Goal: Task Accomplishment & Management: Complete application form

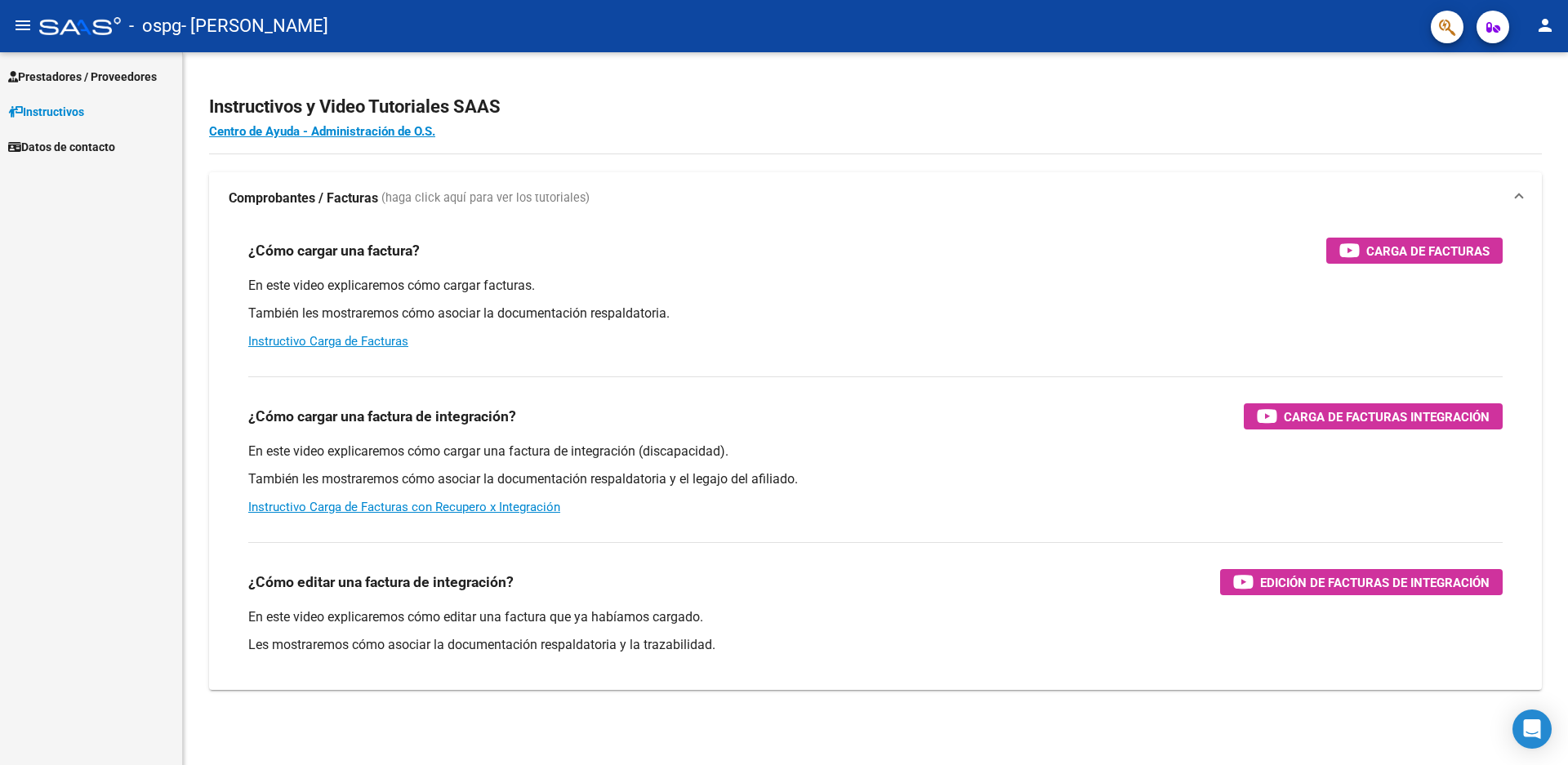
click at [67, 79] on span "Prestadores / Proveedores" at bounding box center [82, 76] width 148 height 18
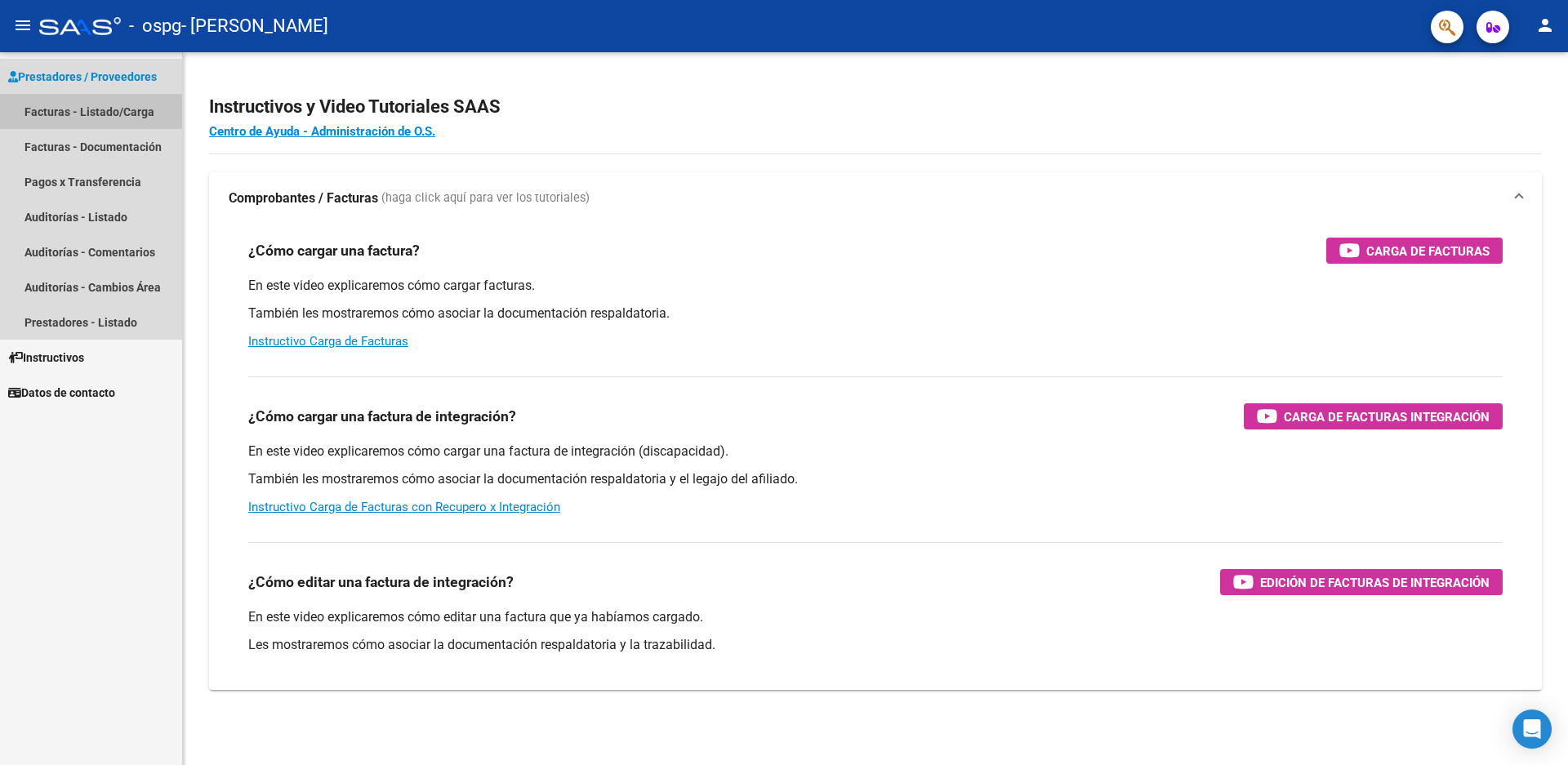
click at [62, 107] on link "Facturas - Listado/Carga" at bounding box center [91, 111] width 182 height 35
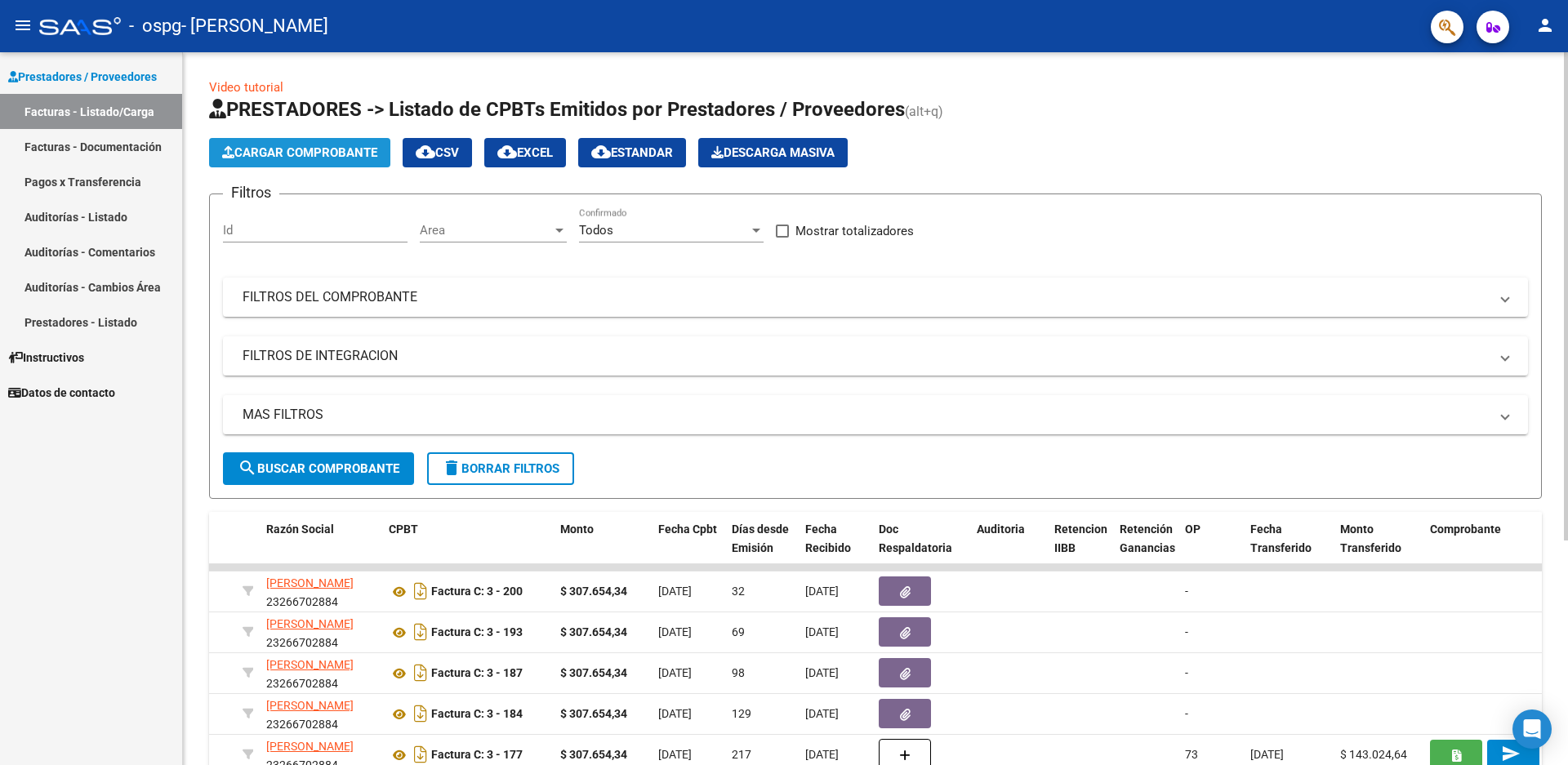
click at [297, 148] on span "Cargar Comprobante" at bounding box center [299, 153] width 155 height 15
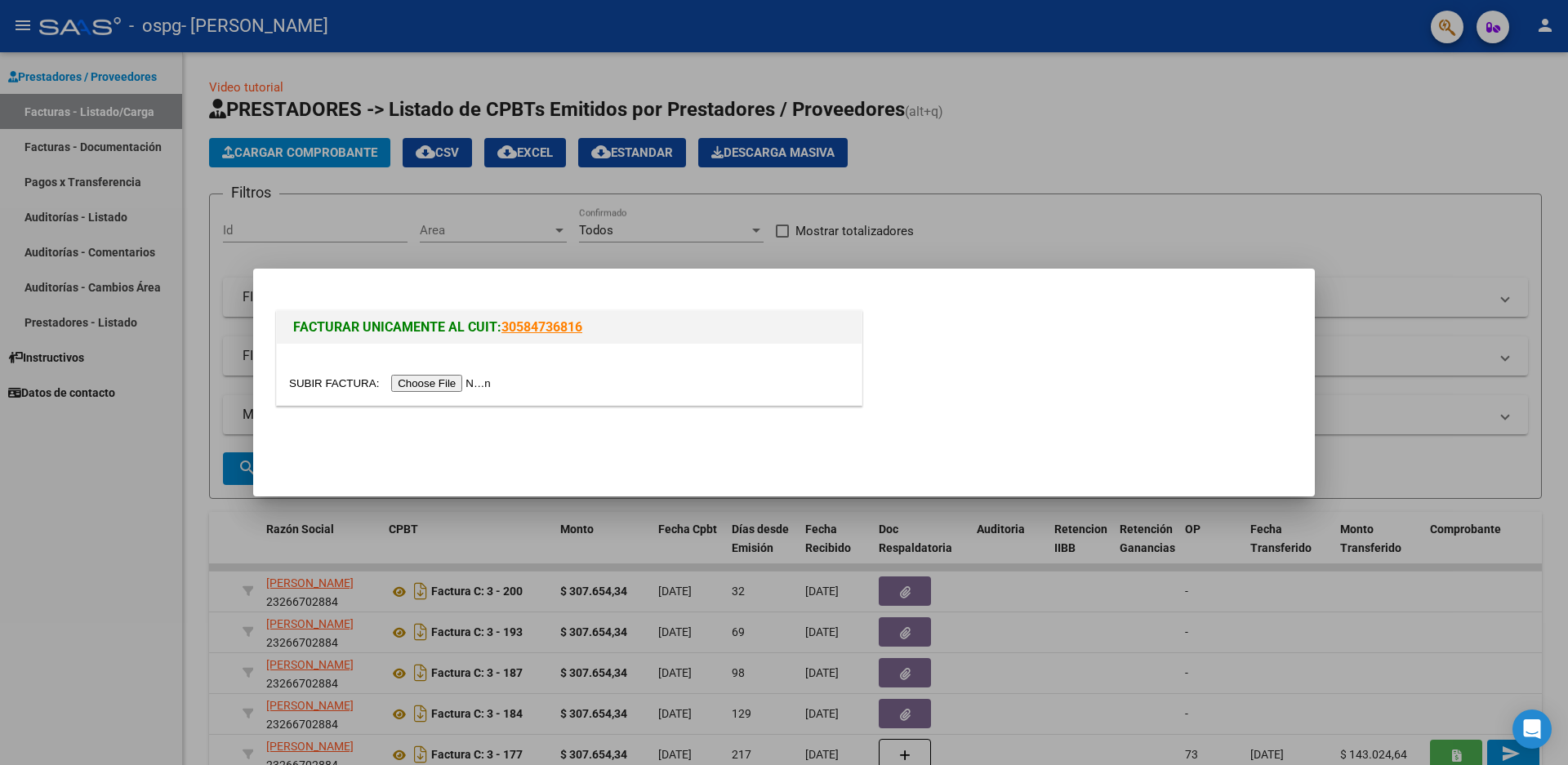
click at [426, 382] on input "file" at bounding box center [392, 383] width 206 height 17
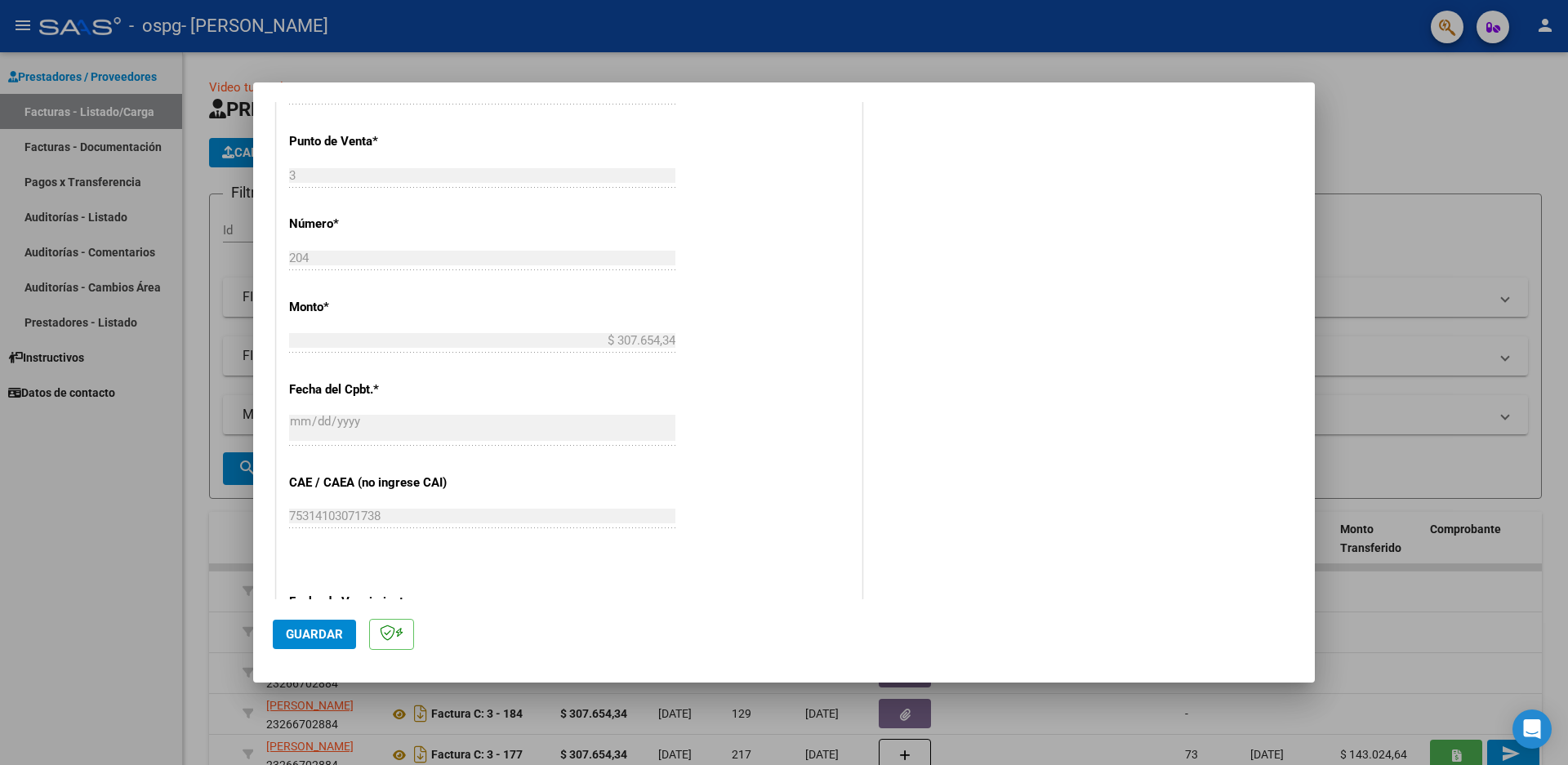
scroll to position [888, 0]
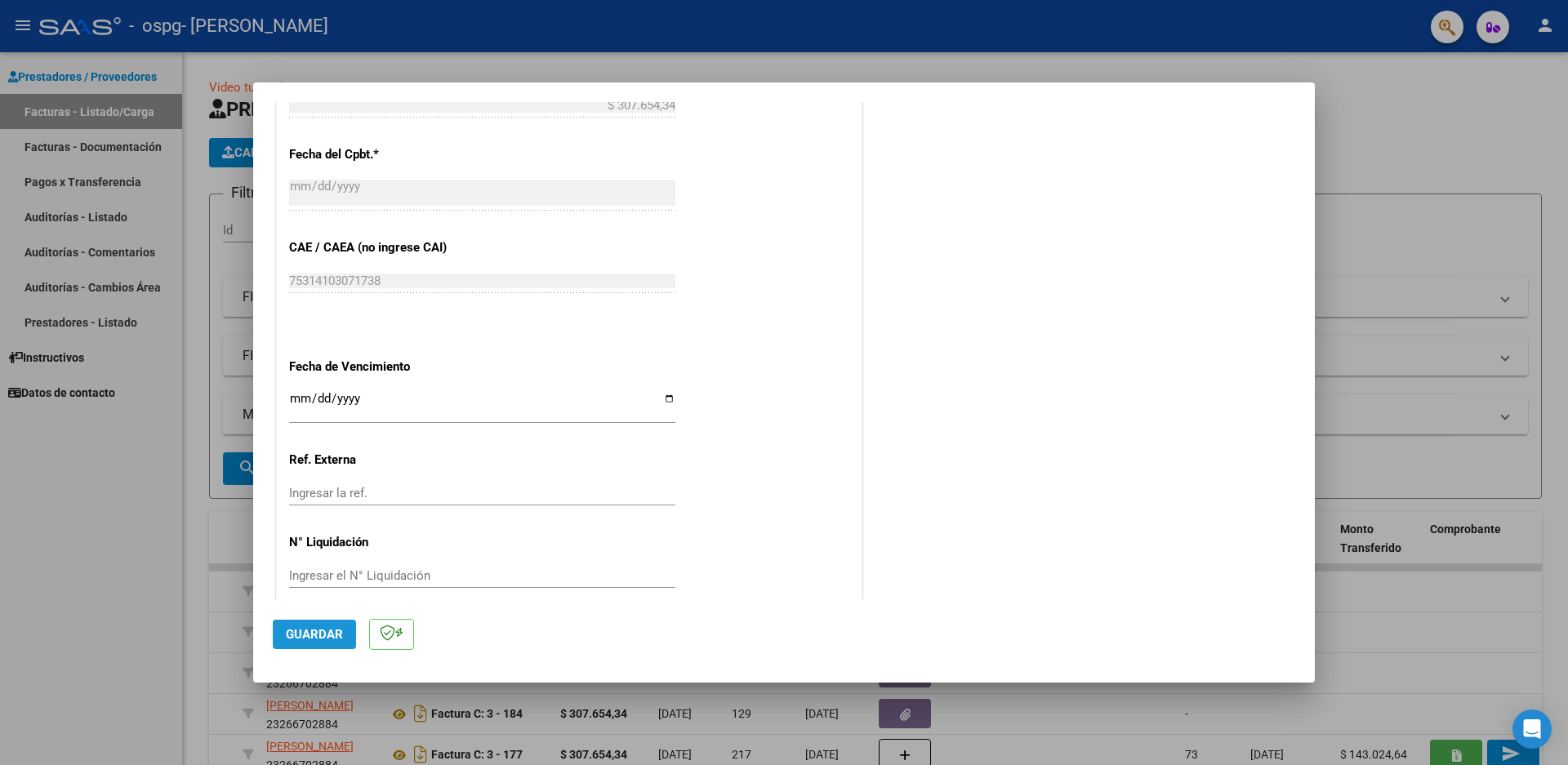
click at [315, 638] on span "Guardar" at bounding box center [315, 634] width 57 height 15
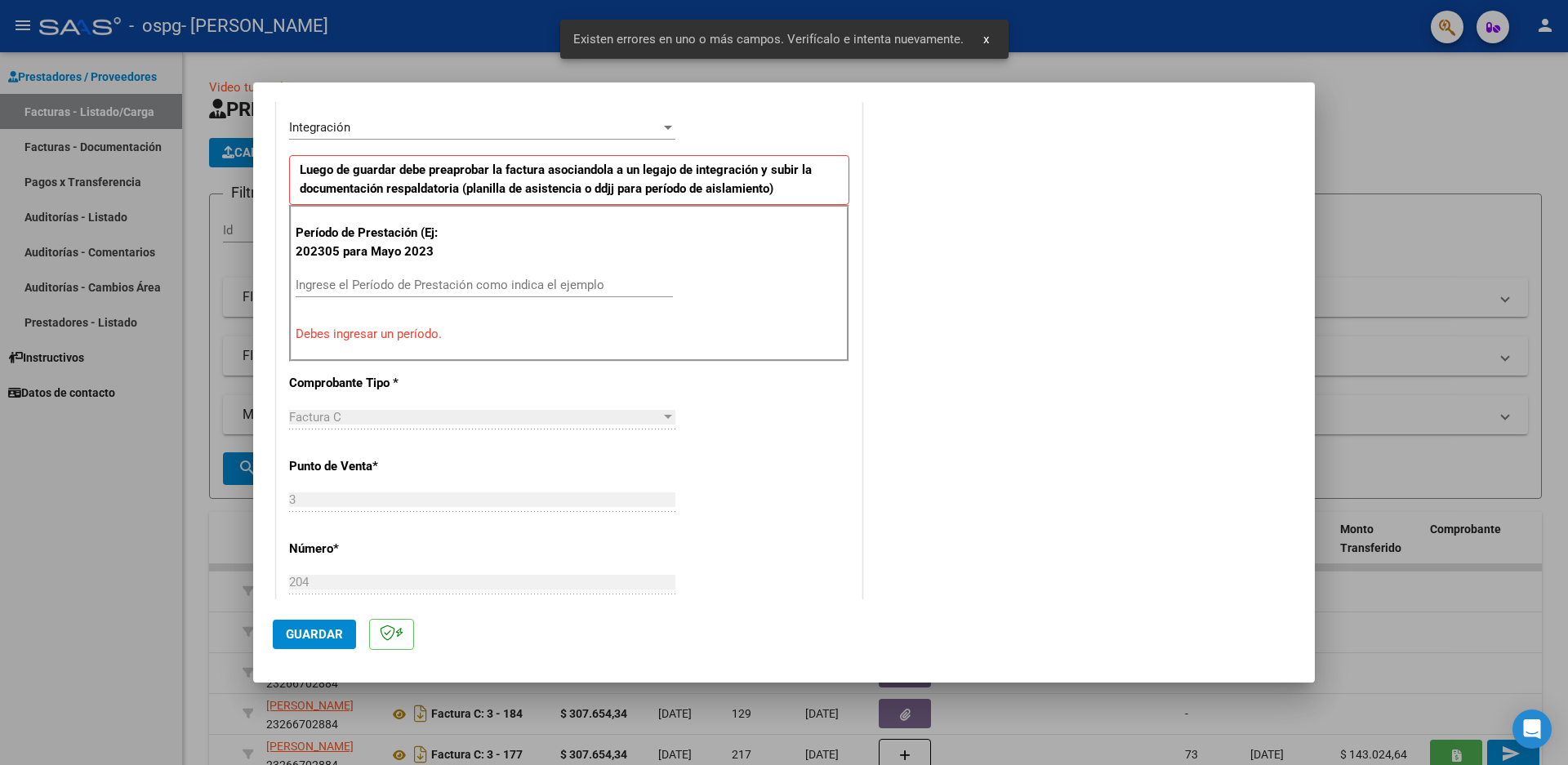
scroll to position [289, 0]
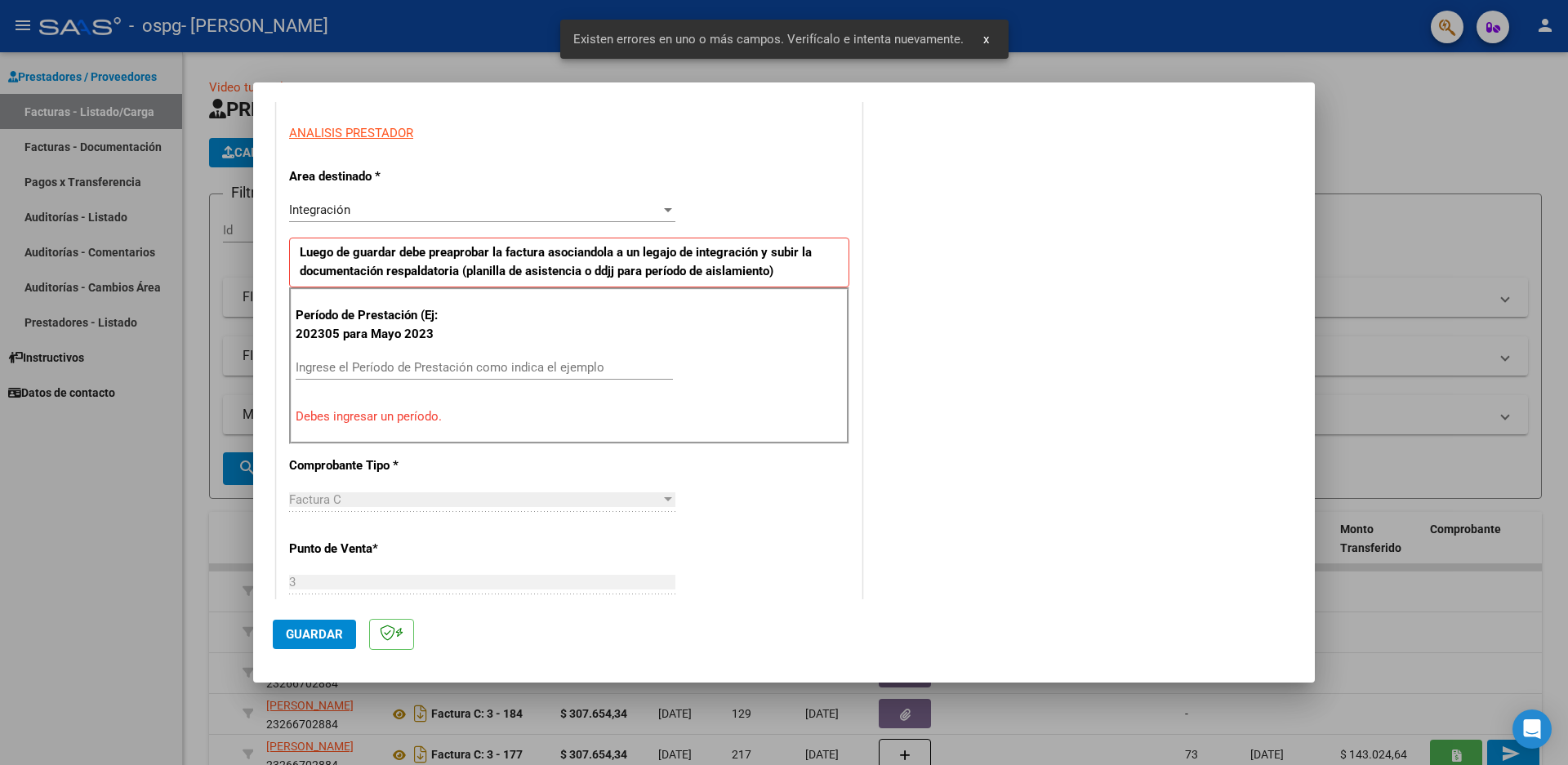
click at [330, 369] on input "Ingrese el Período de Prestación como indica el ejemplo" at bounding box center [484, 367] width 377 height 15
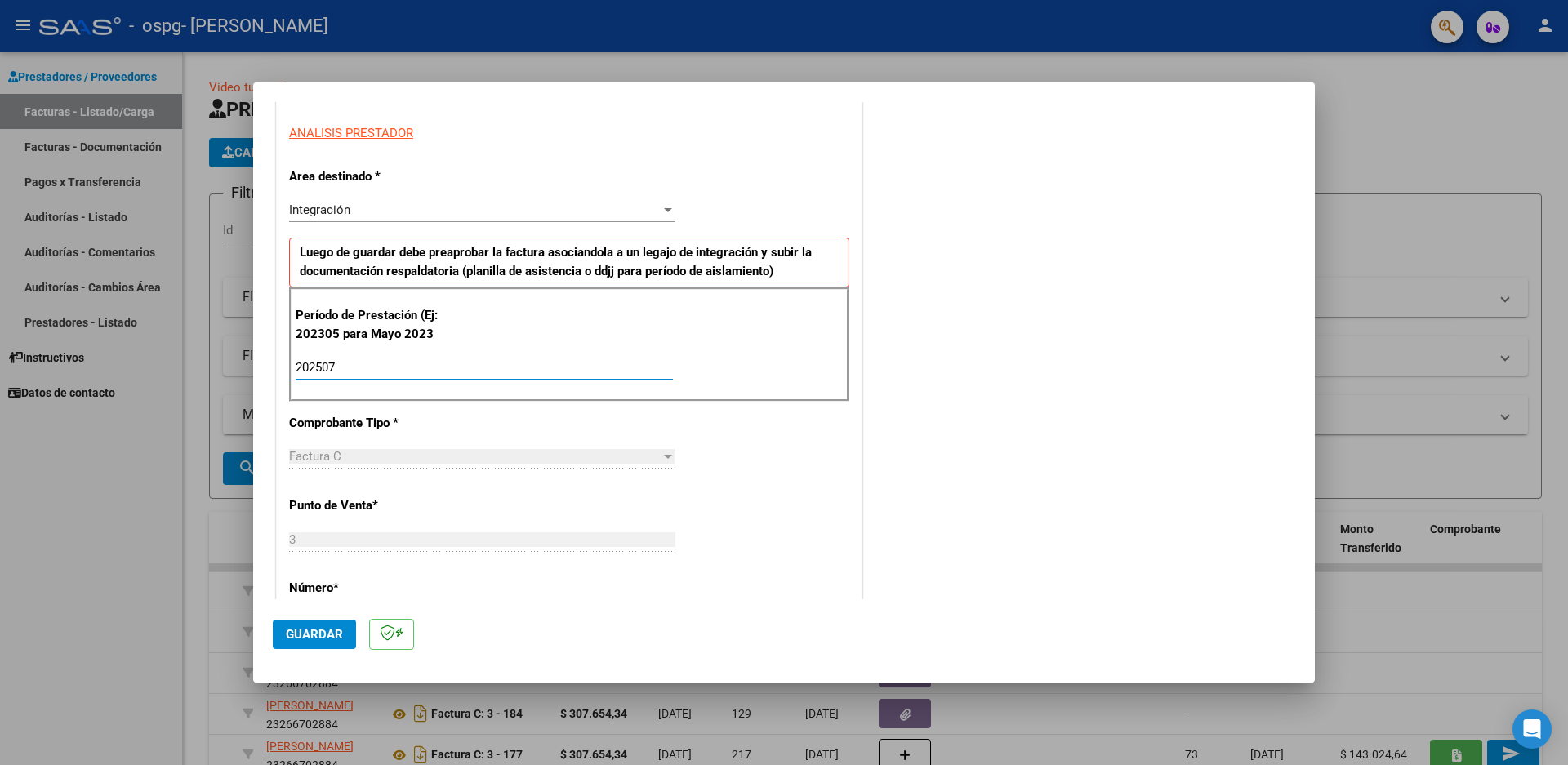
type input "202507"
click at [305, 631] on span "Guardar" at bounding box center [315, 634] width 57 height 15
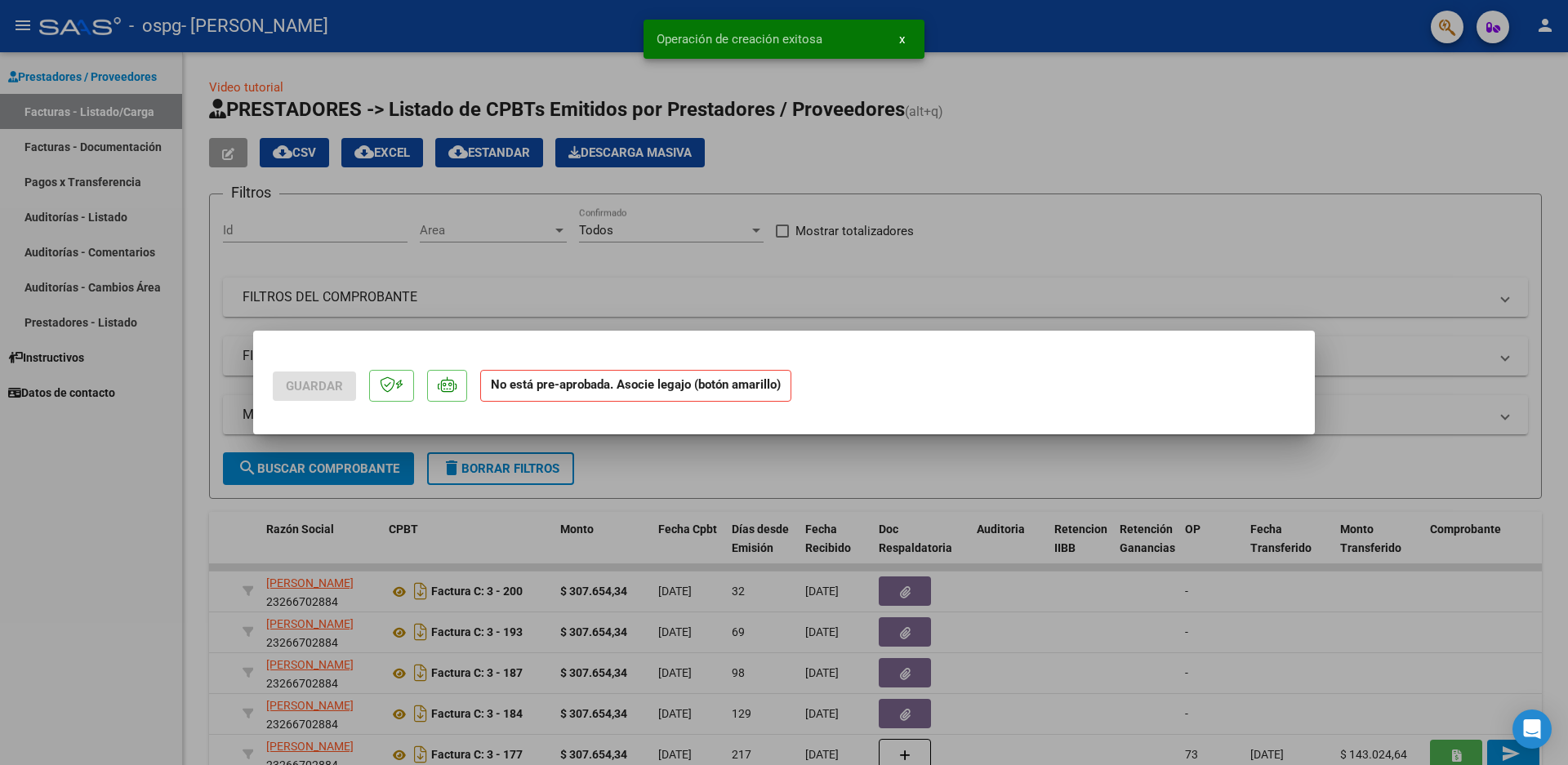
scroll to position [0, 0]
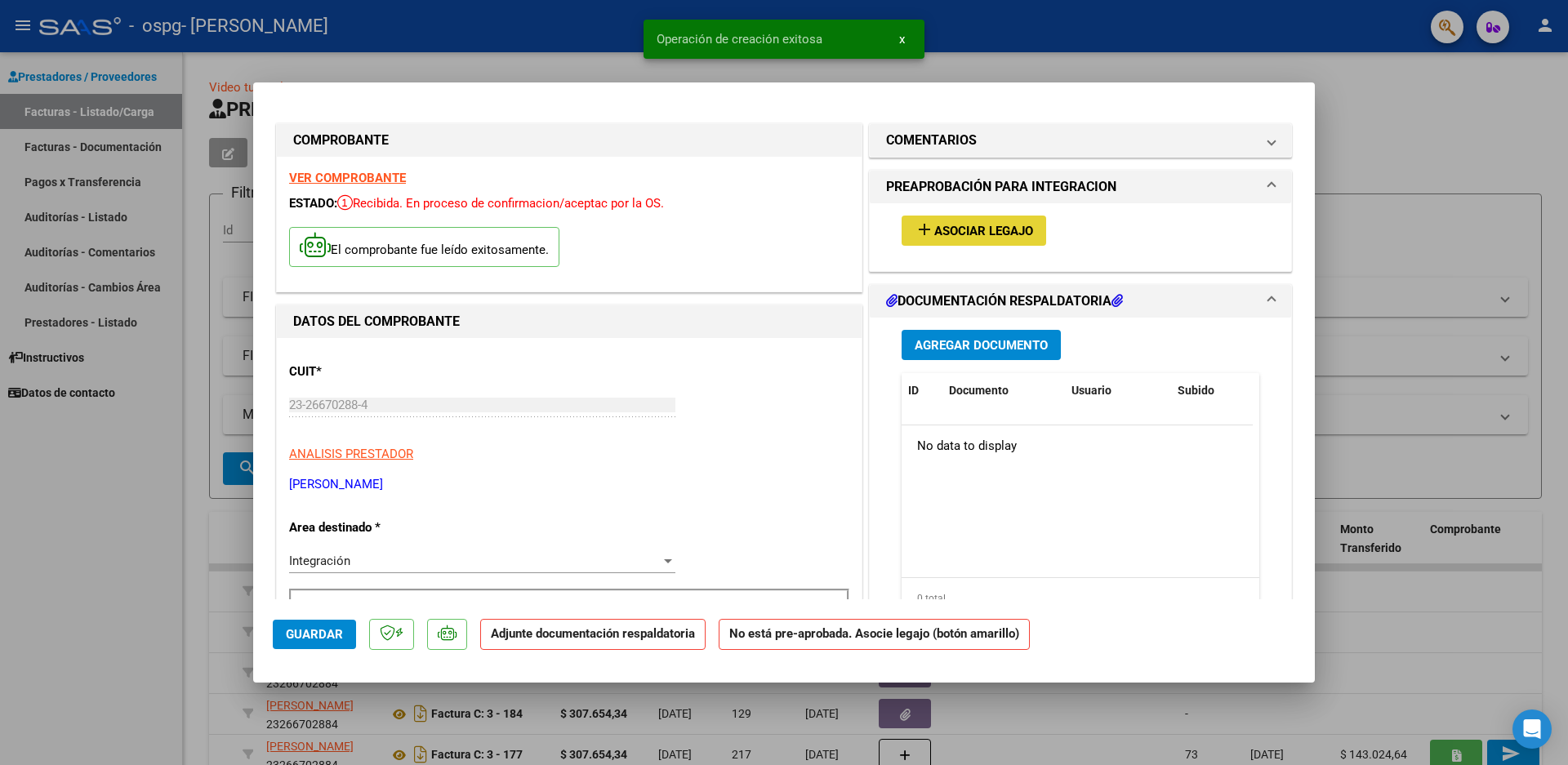
click at [946, 234] on span "Asociar Legajo" at bounding box center [983, 231] width 99 height 15
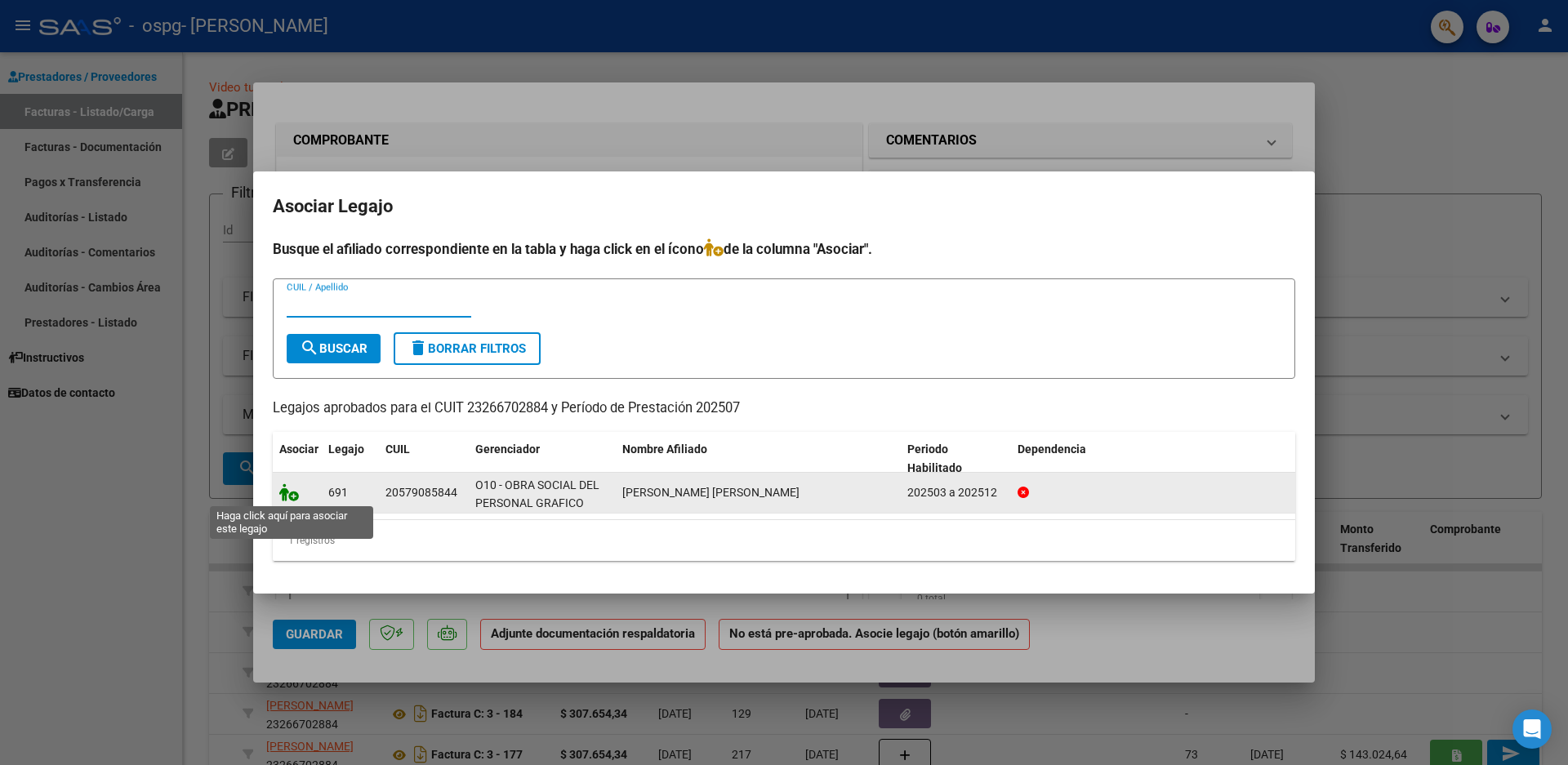
click at [286, 493] on icon at bounding box center [289, 492] width 20 height 18
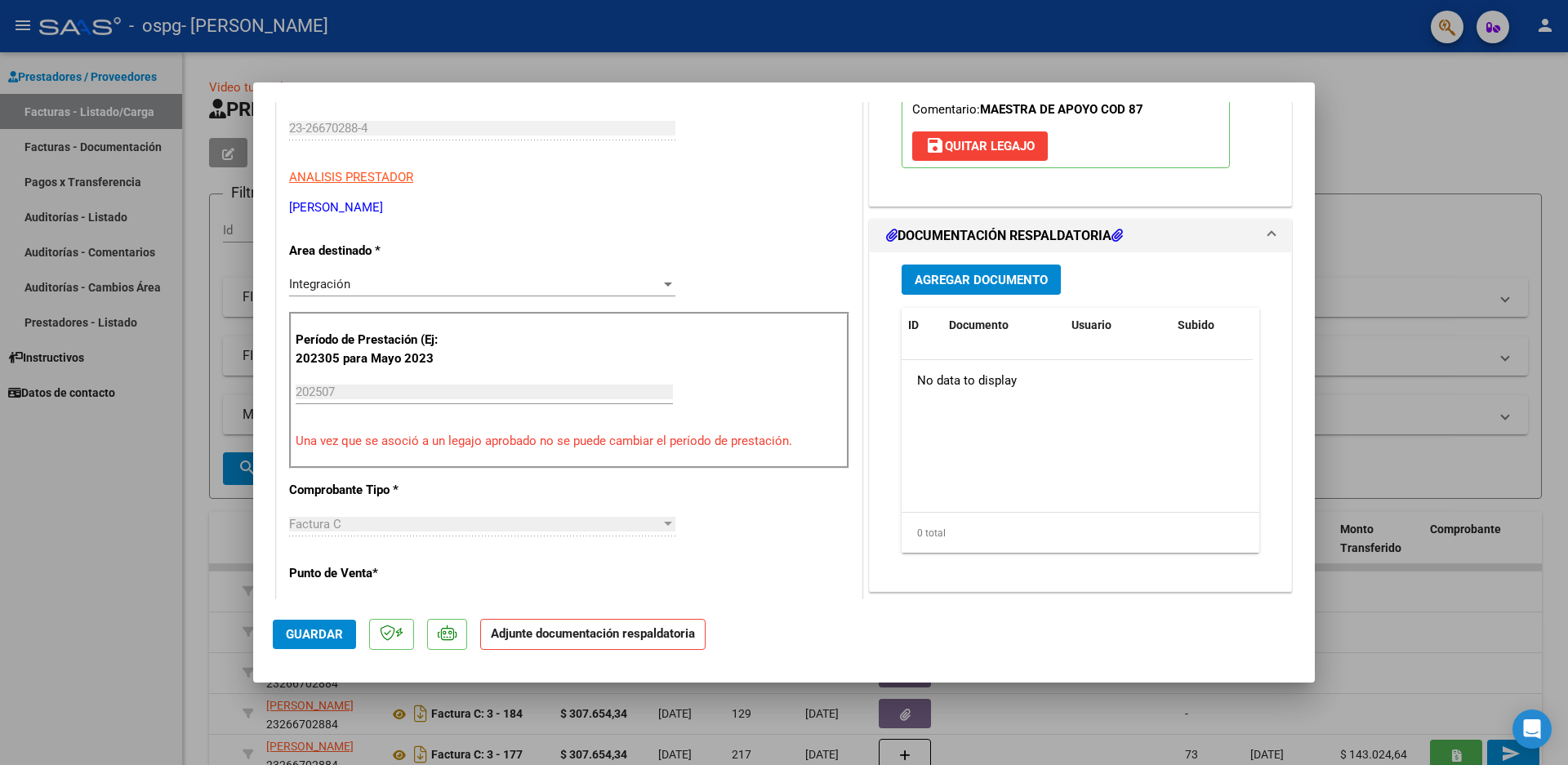
scroll to position [128, 0]
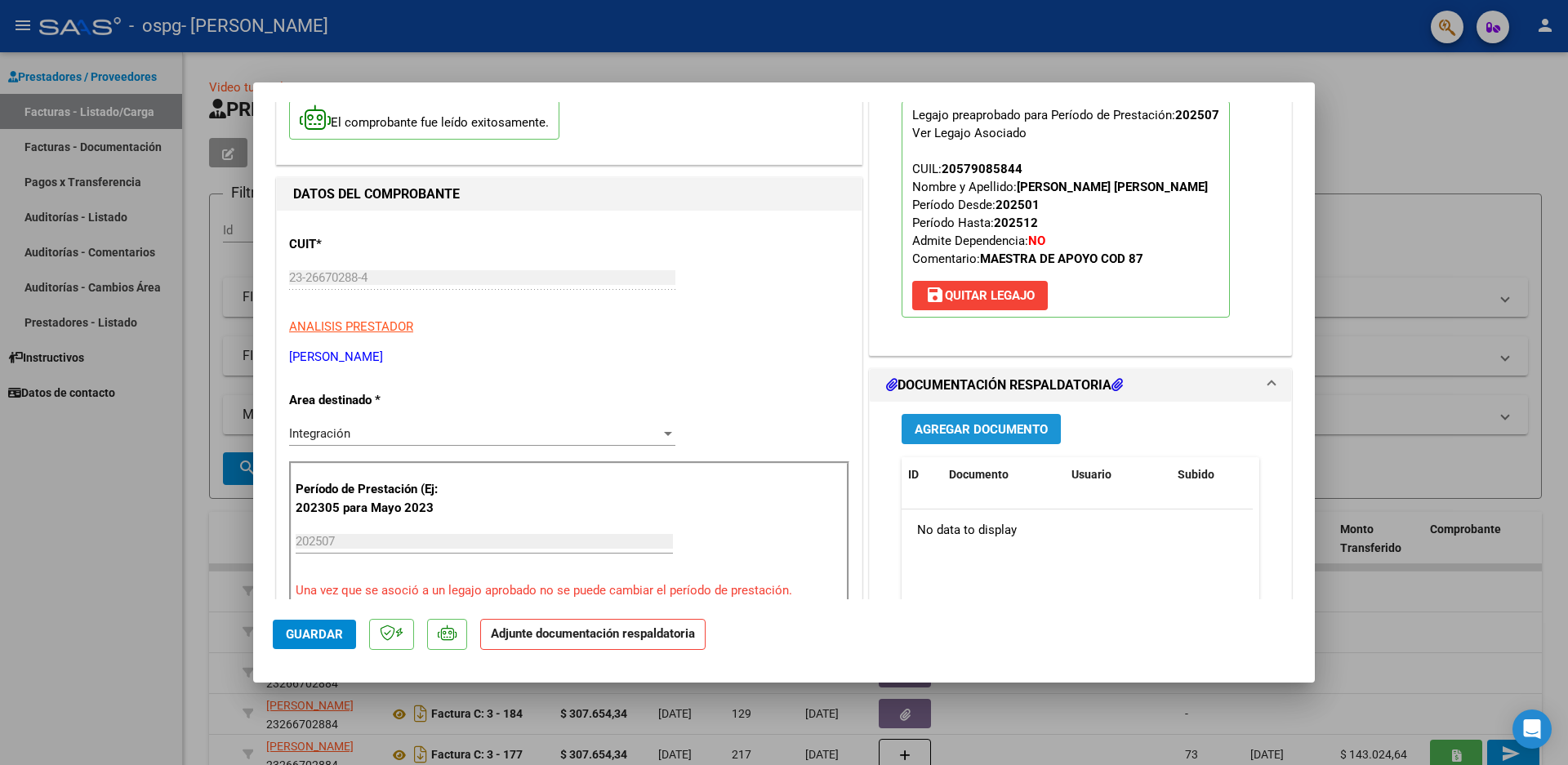
click at [949, 429] on span "Agregar Documento" at bounding box center [981, 429] width 133 height 15
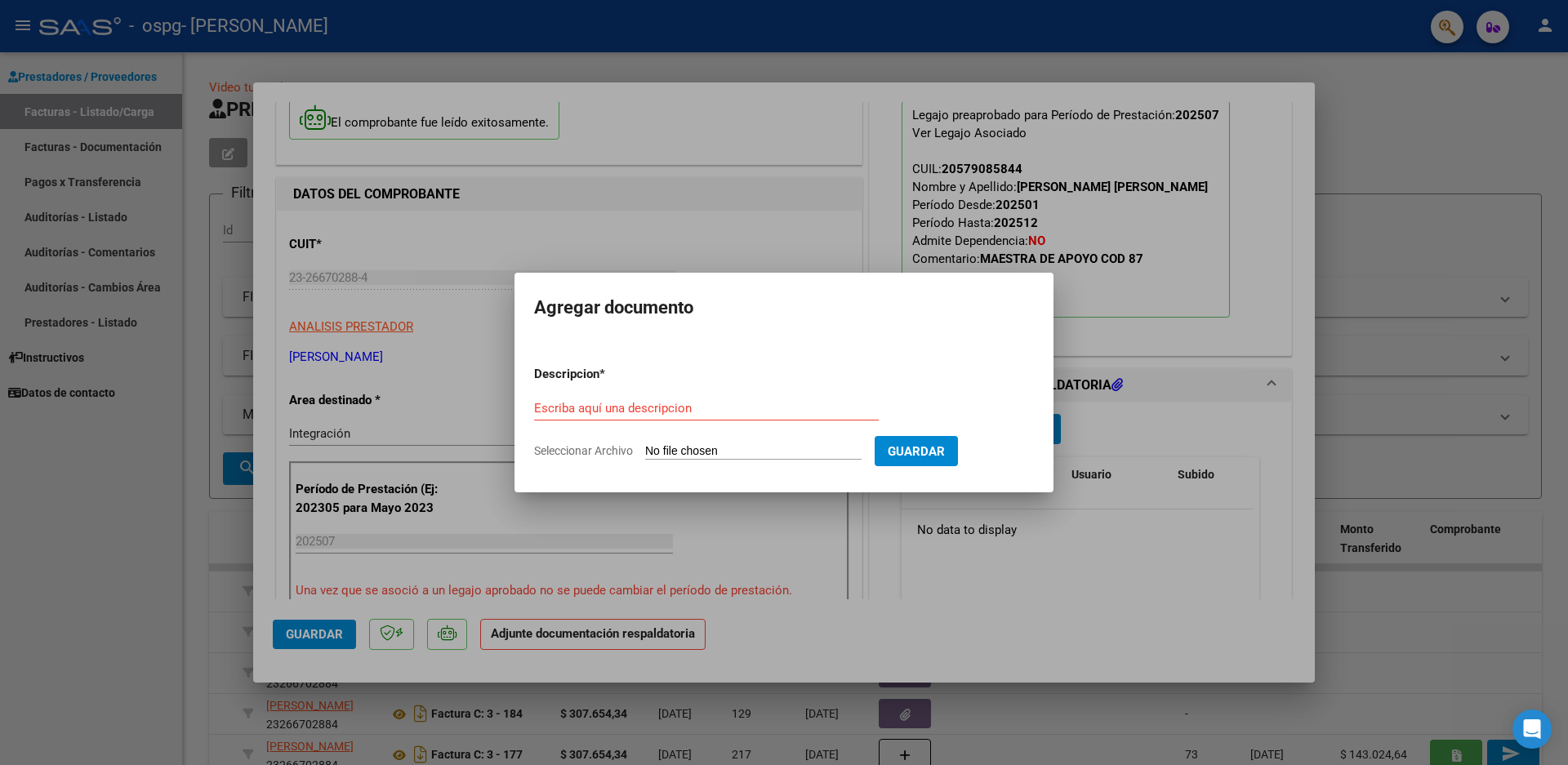
click at [669, 454] on input "Seleccionar Archivo" at bounding box center [754, 452] width 217 height 16
click at [584, 447] on span "Seleccionar Archivo" at bounding box center [584, 450] width 99 height 13
click at [645, 447] on input "Seleccionar Archivo" at bounding box center [754, 452] width 217 height 16
type input "C:\fakepath\planila de asistencia [PERSON_NAME] 25 [PERSON_NAME].pdf"
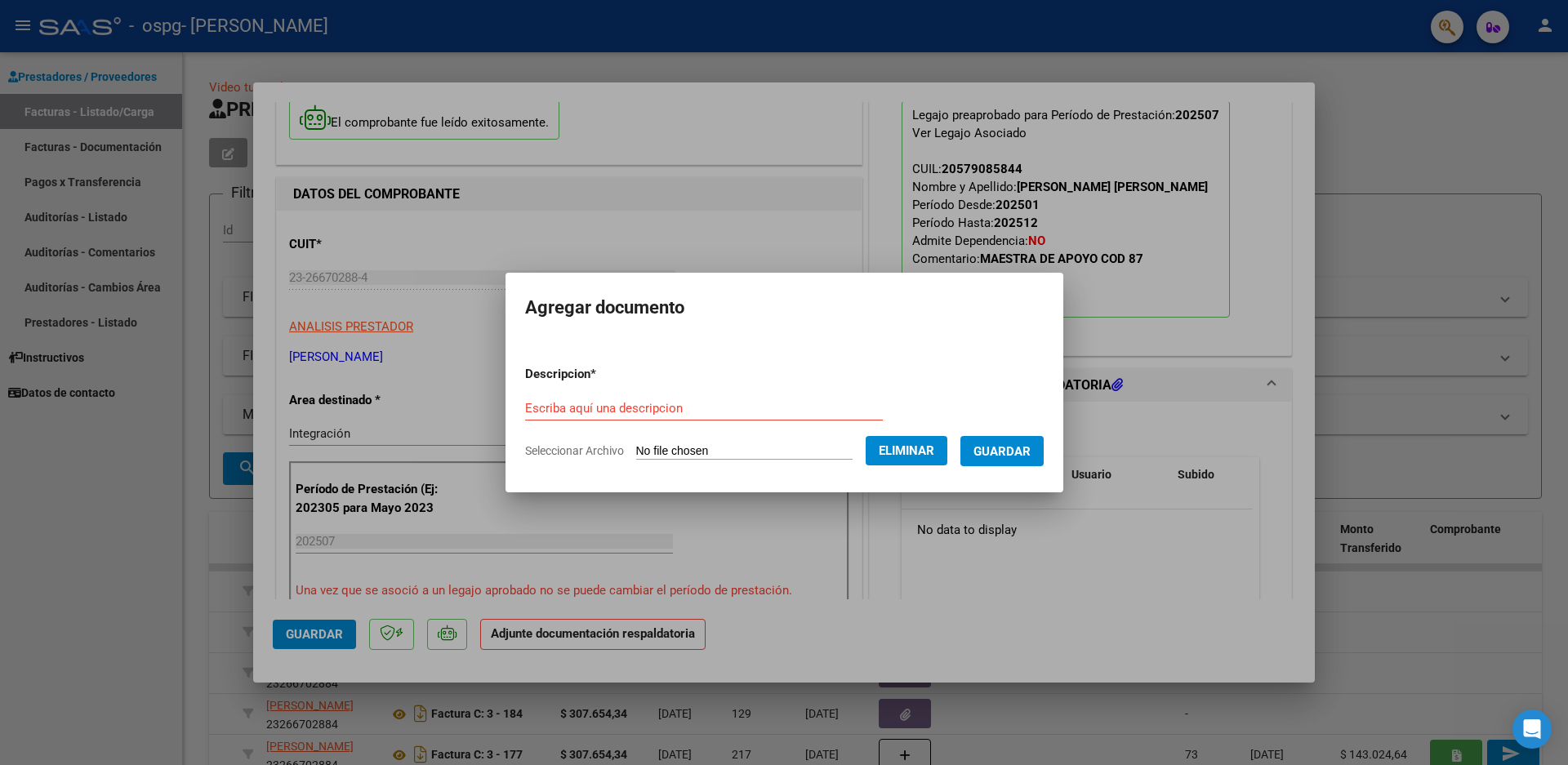
click at [615, 396] on div "Escriba aquí una descripcion" at bounding box center [703, 409] width 357 height 24
click at [611, 412] on input "Escriba aquí una descripcion" at bounding box center [703, 408] width 357 height 15
type input "planilla de asistencia"
click at [983, 451] on span "Guardar" at bounding box center [1002, 451] width 57 height 15
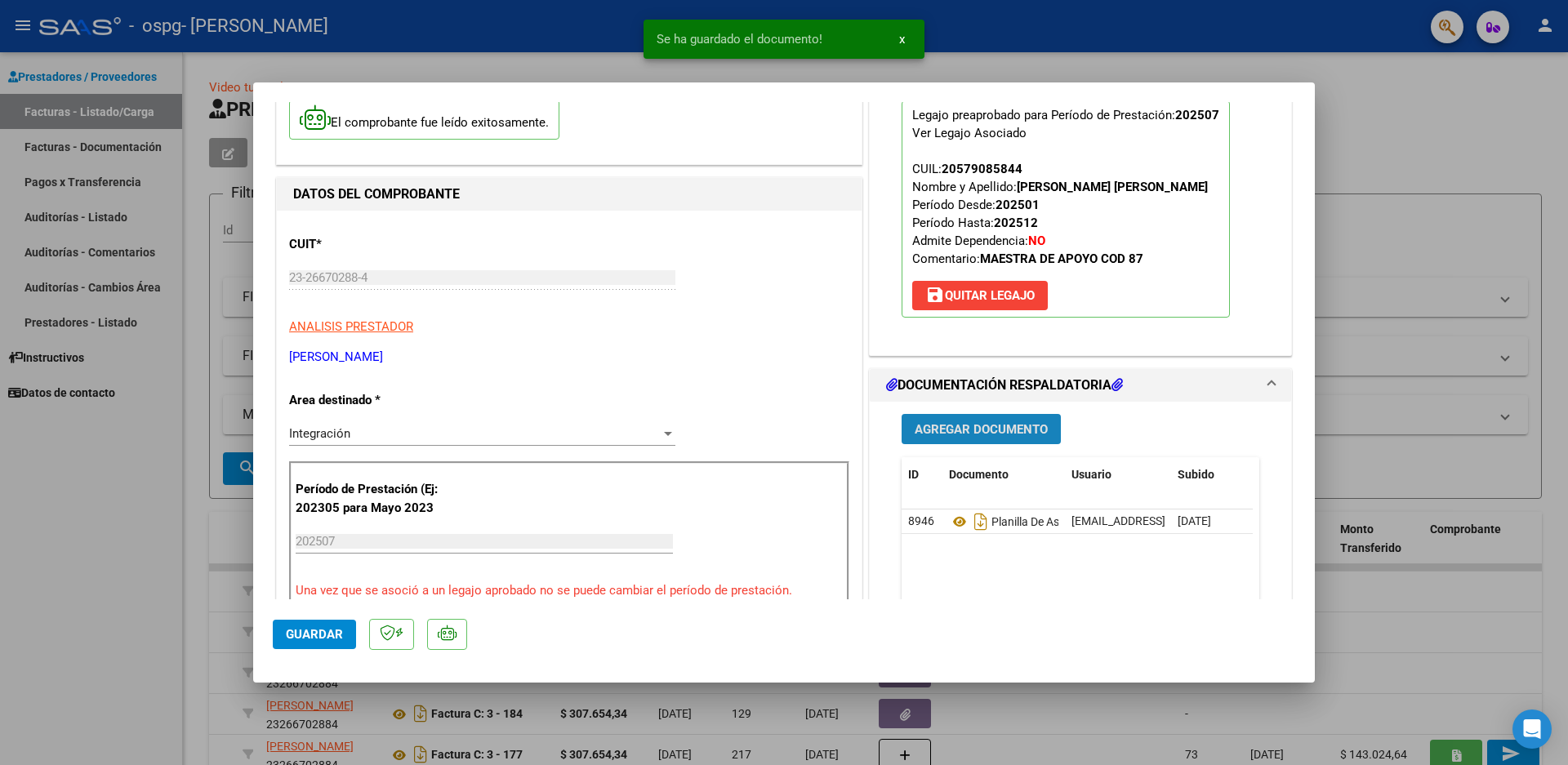
click at [961, 435] on span "Agregar Documento" at bounding box center [981, 429] width 133 height 15
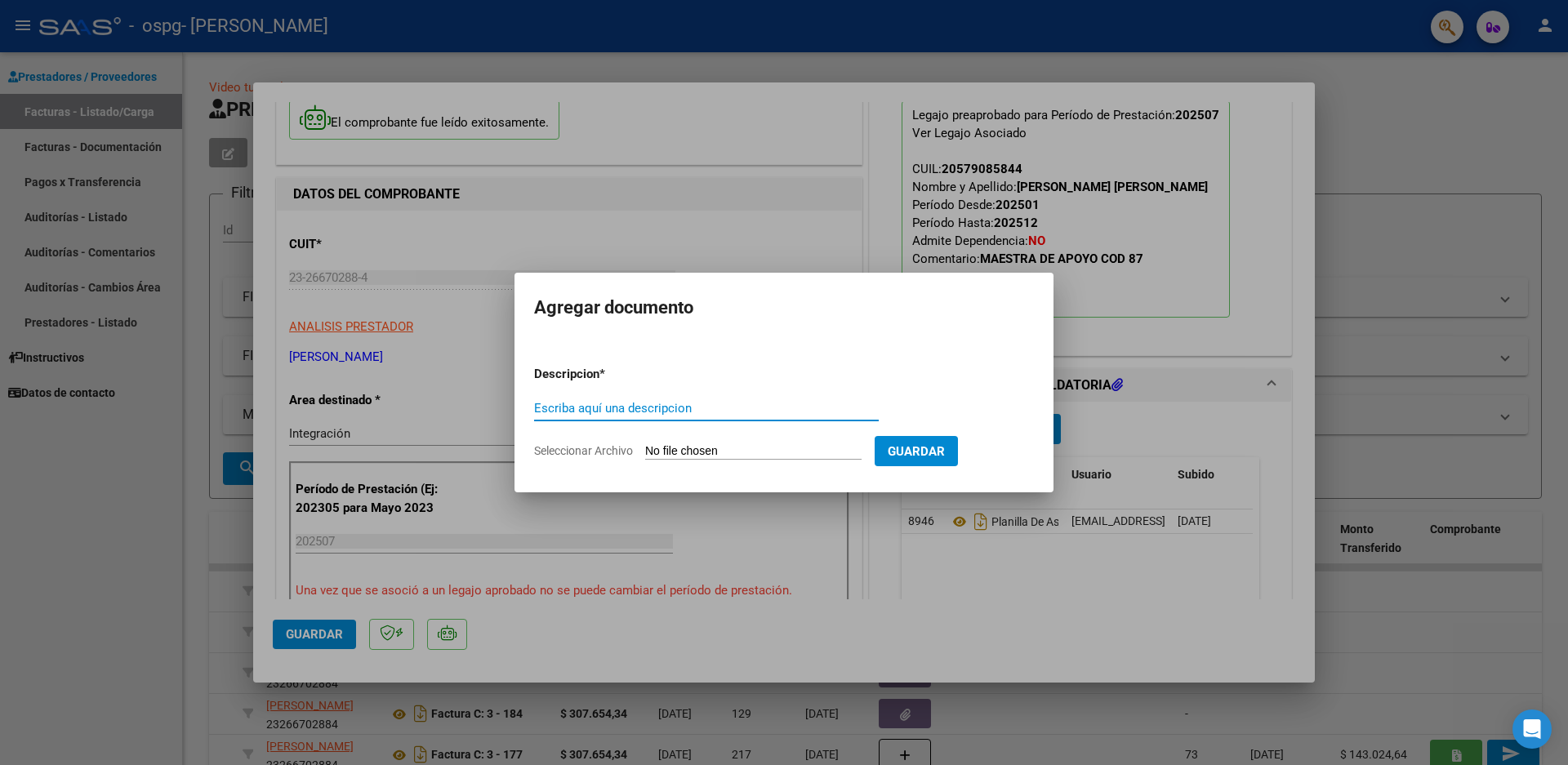
click at [605, 445] on span "Seleccionar Archivo" at bounding box center [584, 450] width 99 height 13
click at [645, 445] on input "Seleccionar Archivo" at bounding box center [754, 452] width 217 height 16
type input "C:\fakepath\AUTORIZACIONES 2025.odt1.pdf"
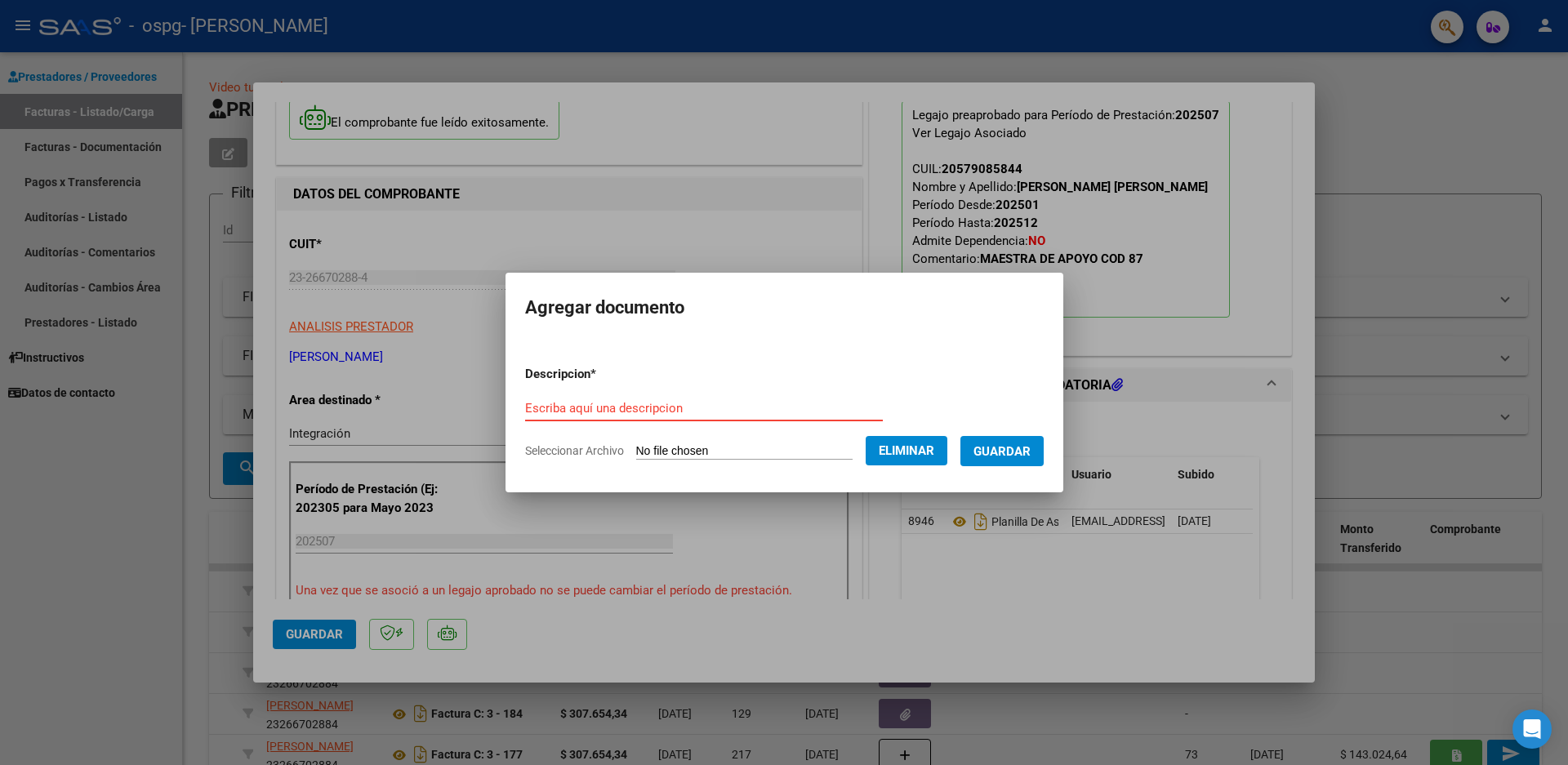
click at [651, 411] on input "Escriba aquí una descripcion" at bounding box center [703, 408] width 357 height 15
type input "autorización"
click at [996, 460] on button "Guardar" at bounding box center [1002, 451] width 83 height 30
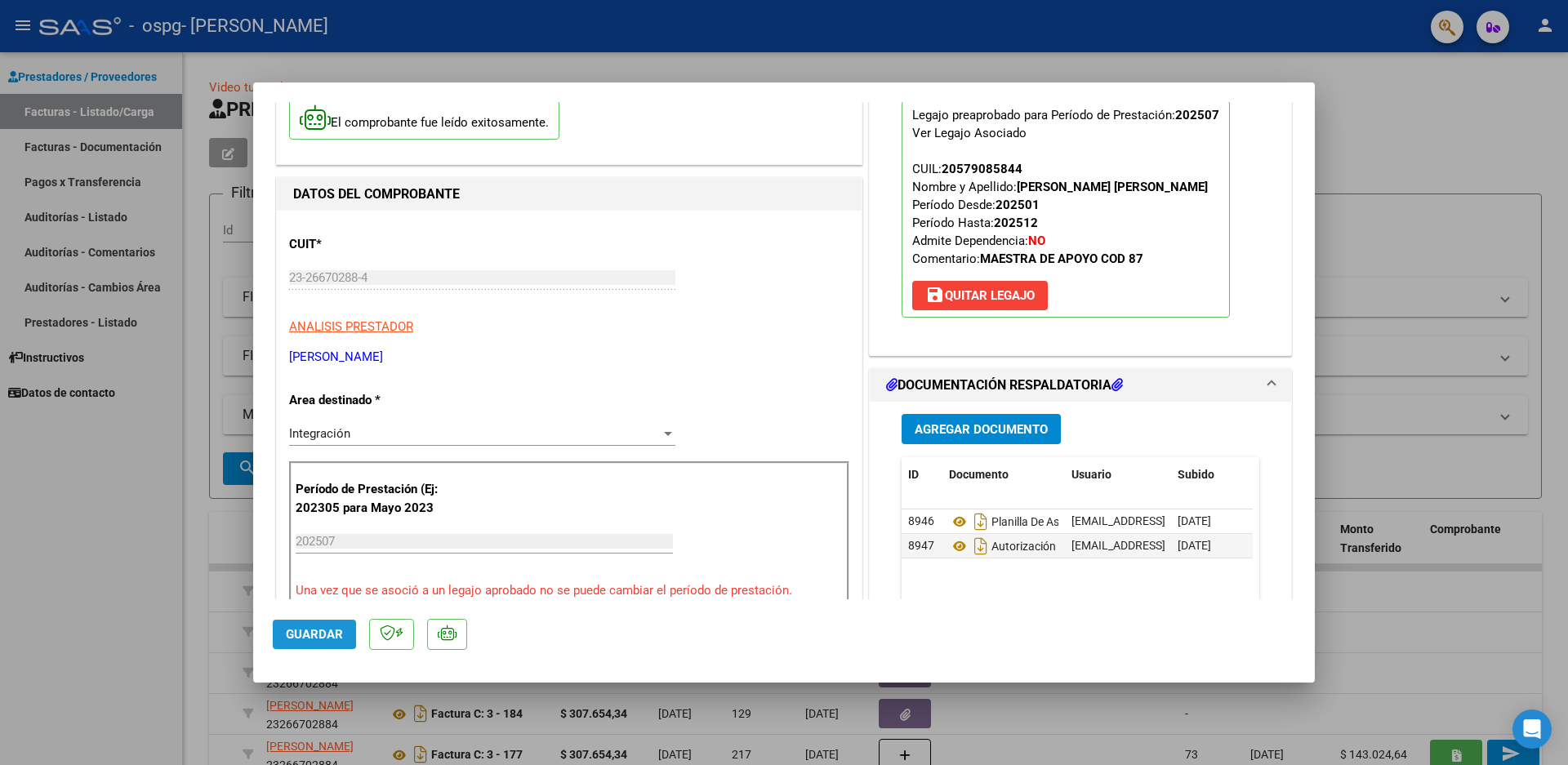
click at [309, 635] on span "Guardar" at bounding box center [315, 634] width 57 height 15
click at [1372, 148] on div at bounding box center [784, 382] width 1568 height 765
type input "$ 0,00"
